Goal: Task Accomplishment & Management: Use online tool/utility

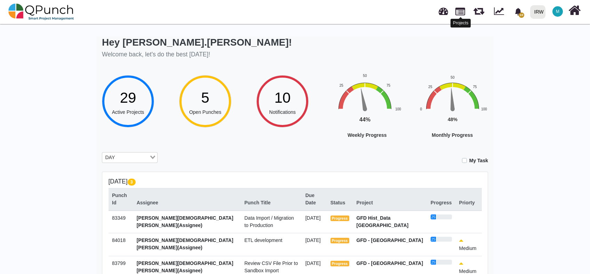
click at [457, 16] on link at bounding box center [460, 11] width 10 height 12
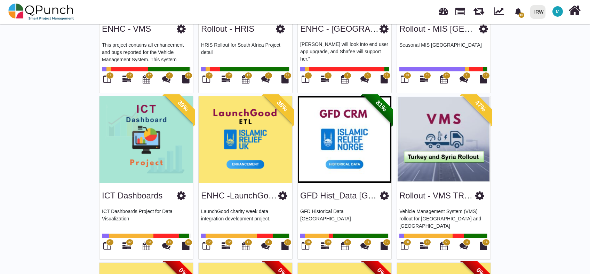
scroll to position [470, 0]
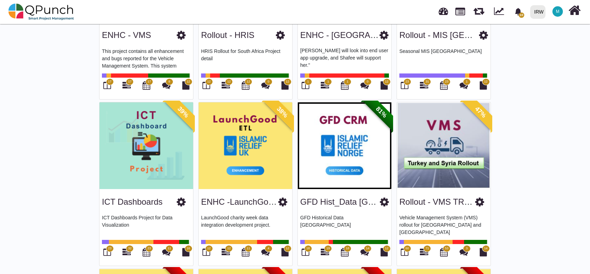
click at [352, 144] on img at bounding box center [345, 145] width 94 height 87
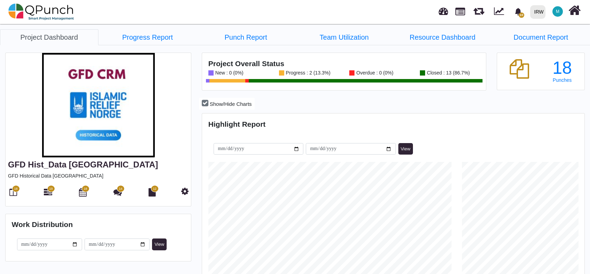
scroll to position [168, 380]
click at [15, 193] on icon at bounding box center [13, 192] width 8 height 8
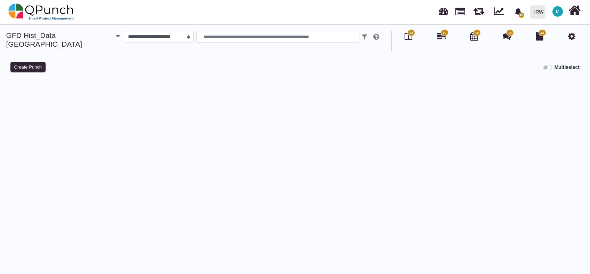
select select
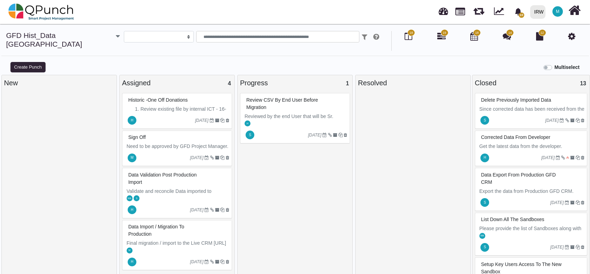
click at [281, 97] on span "Review CSV by end user before Migration" at bounding box center [282, 103] width 72 height 13
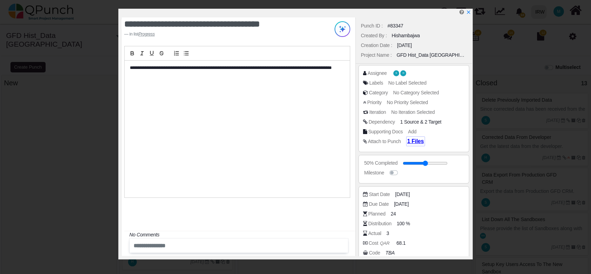
click at [410, 140] on span "1 Files" at bounding box center [415, 141] width 17 height 6
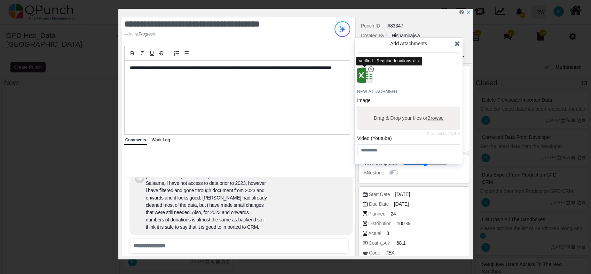
click at [360, 77] on img "button" at bounding box center [365, 75] width 18 height 18
click at [552, 51] on div "**********" at bounding box center [295, 137] width 591 height 274
click at [470, 11] on icon "x" at bounding box center [468, 13] width 4 height 4
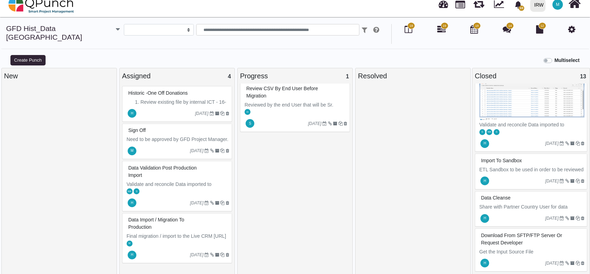
scroll to position [452, 0]
